Goal: Task Accomplishment & Management: Complete application form

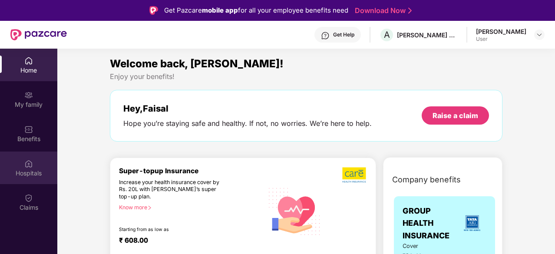
scroll to position [49, 0]
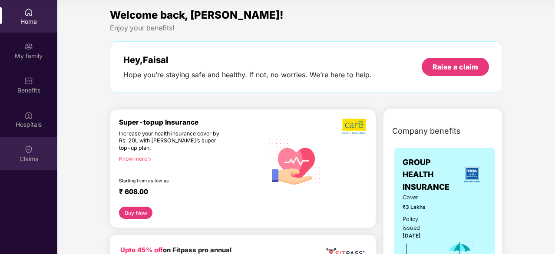
click at [34, 158] on div "Claims" at bounding box center [28, 159] width 57 height 9
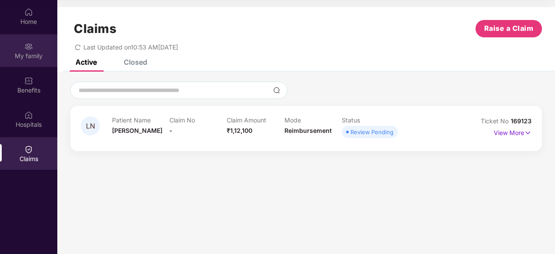
click at [36, 56] on div "My family" at bounding box center [28, 56] width 57 height 9
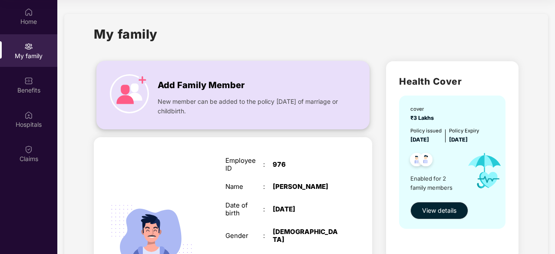
click at [292, 98] on span "New member can be added to the policy [DATE] of marriage or childbirth." at bounding box center [250, 106] width 185 height 19
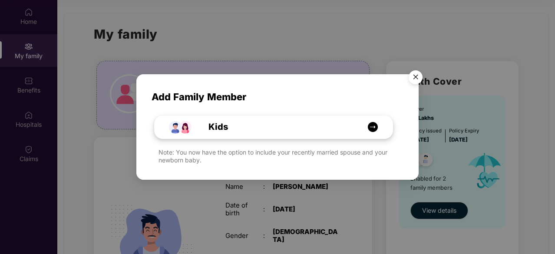
click at [262, 123] on div "Kids" at bounding box center [278, 126] width 179 height 13
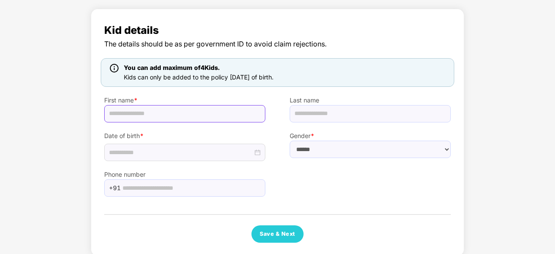
click at [222, 113] on input "text" at bounding box center [184, 113] width 161 height 17
type input "****"
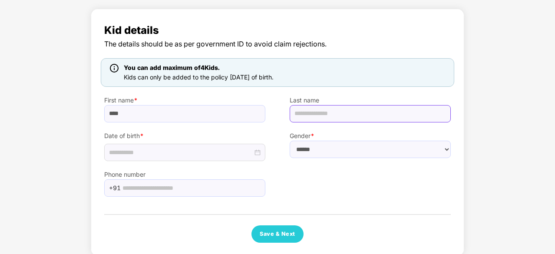
click at [327, 117] on input "text" at bounding box center [370, 113] width 161 height 17
type input "*******"
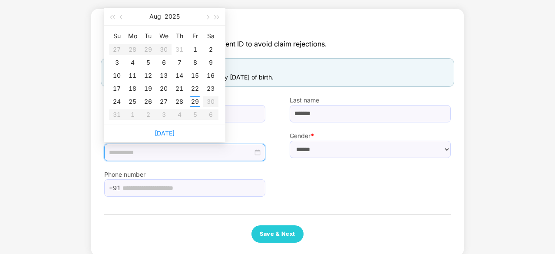
click at [206, 151] on input at bounding box center [181, 153] width 144 height 10
type input "**********"
click at [120, 19] on button "button" at bounding box center [122, 16] width 10 height 17
click at [164, 63] on table "Su Mo Tu We Th Fr Sa 1 2 3 4 5 6 7 8 9 10 11 12 13 14 15 16 17 18 19 20 21 22 2…" at bounding box center [163, 75] width 109 height 92
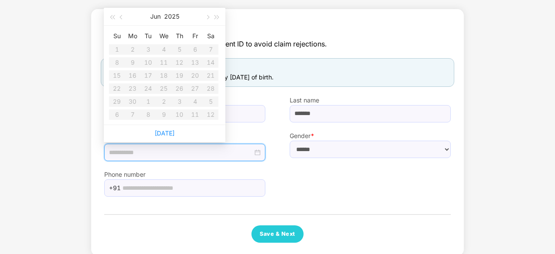
click at [164, 63] on table "Su Mo Tu We Th Fr Sa 1 2 3 4 5 6 7 8 9 10 11 12 13 14 15 16 17 18 19 20 21 22 2…" at bounding box center [163, 75] width 109 height 92
click at [164, 66] on table "Su Mo Tu We Th Fr Sa 1 2 3 4 5 6 7 8 9 10 11 12 13 14 15 16 17 18 19 20 21 22 2…" at bounding box center [163, 75] width 109 height 92
click at [154, 155] on input at bounding box center [181, 153] width 144 height 10
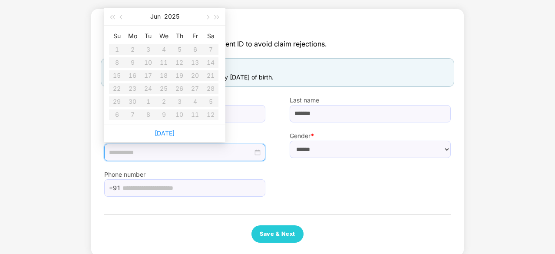
click at [154, 155] on input at bounding box center [181, 153] width 144 height 10
click at [210, 17] on button "button" at bounding box center [207, 16] width 10 height 17
type input "**********"
click at [126, 15] on button "button" at bounding box center [122, 16] width 10 height 17
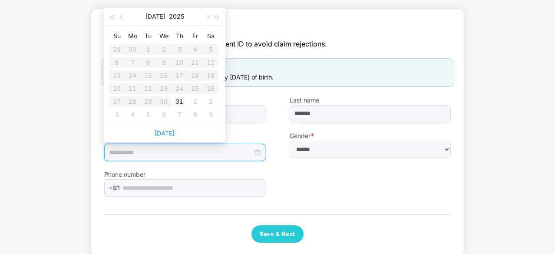
click at [185, 102] on td "31" at bounding box center [180, 101] width 16 height 13
click at [115, 155] on input "**********" at bounding box center [181, 153] width 144 height 10
type input "**********"
click at [123, 13] on button "button" at bounding box center [122, 16] width 10 height 17
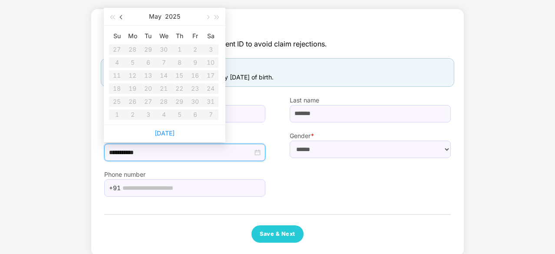
click at [123, 13] on button "button" at bounding box center [122, 16] width 10 height 17
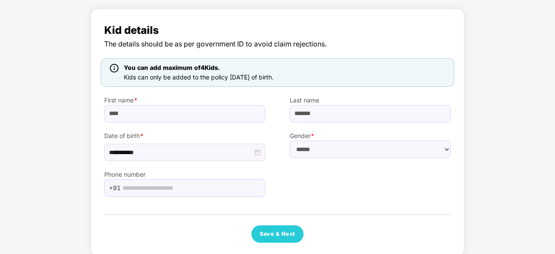
click at [356, 198] on div "**********" at bounding box center [277, 132] width 347 height 221
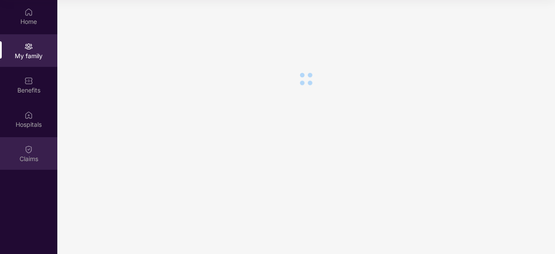
click at [34, 149] on div "Claims" at bounding box center [28, 153] width 57 height 33
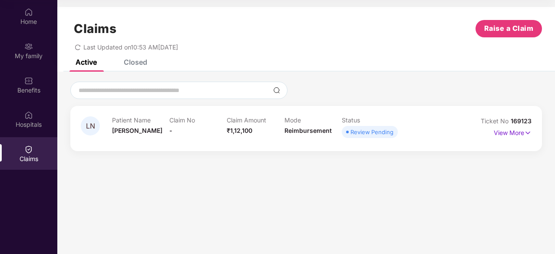
click at [510, 122] on span "Ticket No" at bounding box center [496, 120] width 30 height 7
click at [511, 133] on p "View More" at bounding box center [513, 132] width 38 height 12
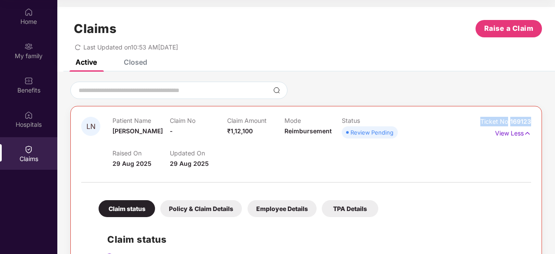
drag, startPoint x: 480, startPoint y: 121, endPoint x: 535, endPoint y: 122, distance: 54.3
click at [535, 122] on div "LN Patient Name [PERSON_NAME] Claim No - Claim Amount ₹1,12,100 Mode Reimbursem…" at bounding box center [306, 236] width 472 height 261
copy div "Ticket No 169123"
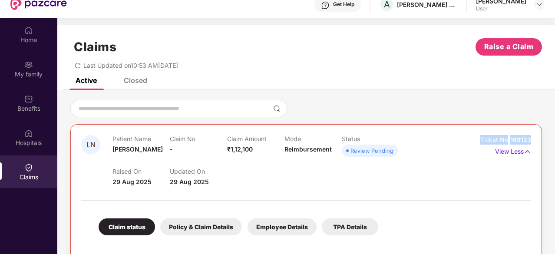
scroll to position [49, 0]
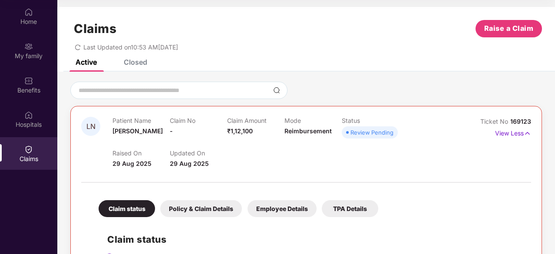
click at [287, 145] on div "Raised On [DATE] Updated On [DATE]" at bounding box center [285, 155] width 344 height 28
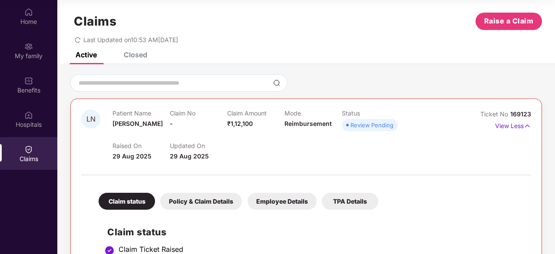
scroll to position [0, 0]
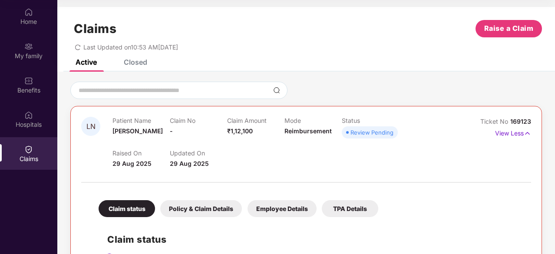
click at [137, 69] on div "Closed" at bounding box center [129, 62] width 36 height 19
